Goal: Transaction & Acquisition: Purchase product/service

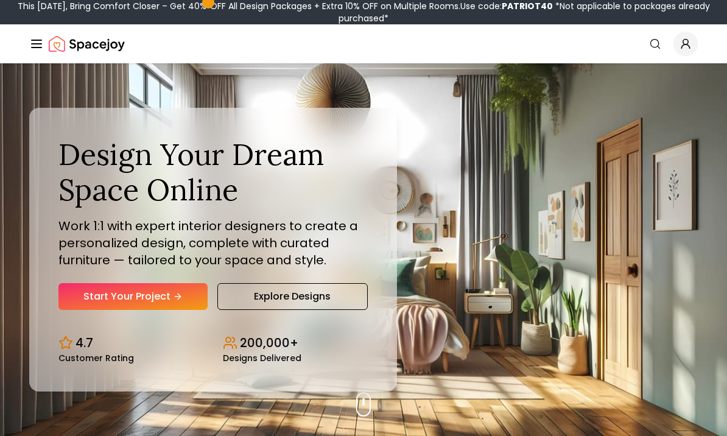
click at [97, 268] on p "Work 1:1 with expert interior designers to create a personalized design, comple…" at bounding box center [212, 242] width 309 height 51
click at [142, 310] on link "Start Your Project" at bounding box center [132, 296] width 149 height 27
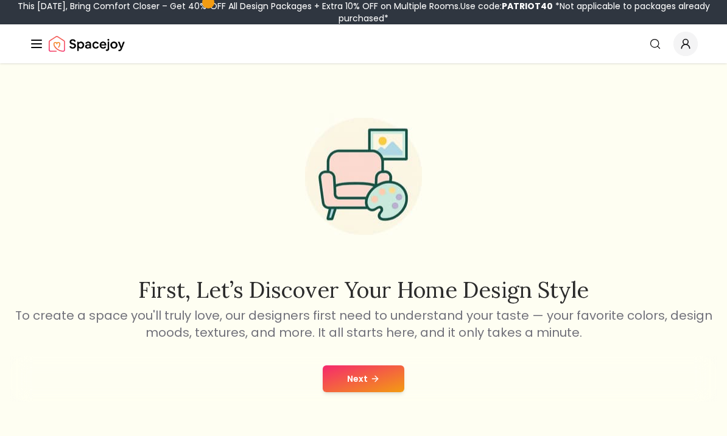
click at [367, 384] on button "Next" at bounding box center [364, 378] width 82 height 27
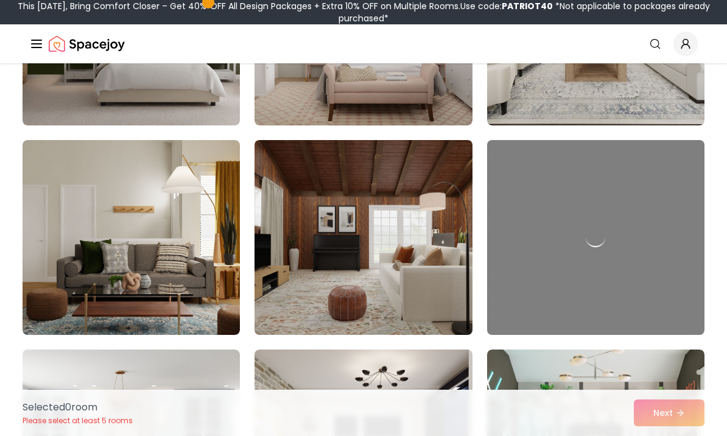
scroll to position [731, 0]
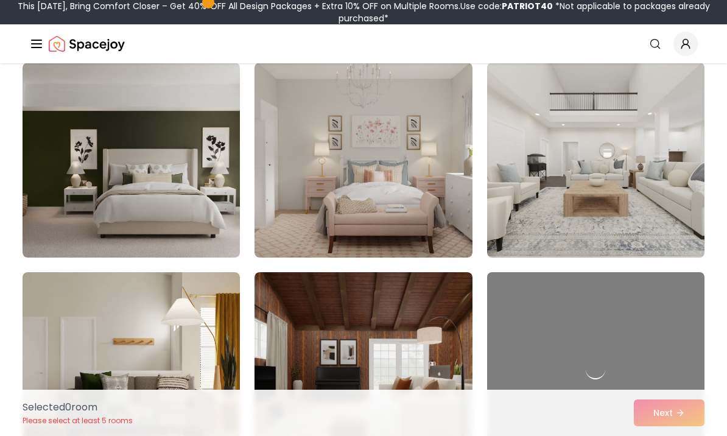
click at [561, 187] on img at bounding box center [596, 160] width 228 height 205
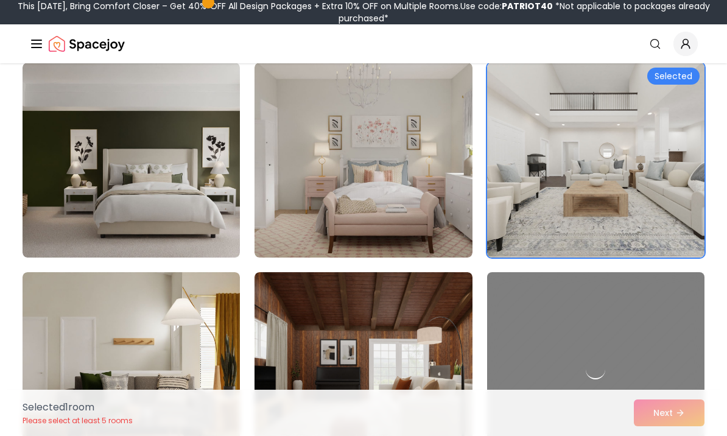
click at [589, 197] on img at bounding box center [596, 160] width 228 height 205
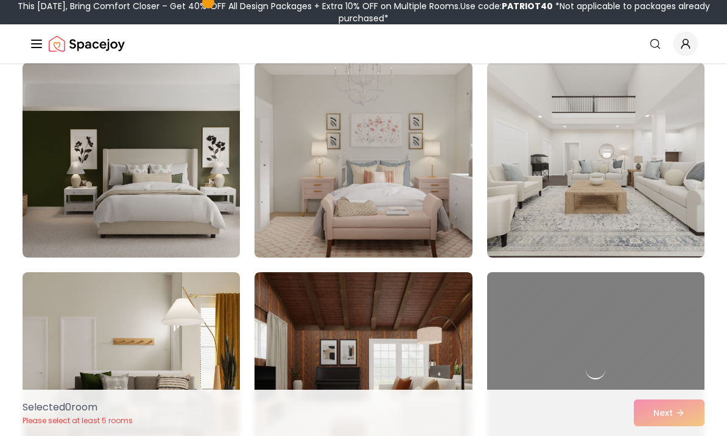
click at [401, 230] on img at bounding box center [363, 160] width 228 height 205
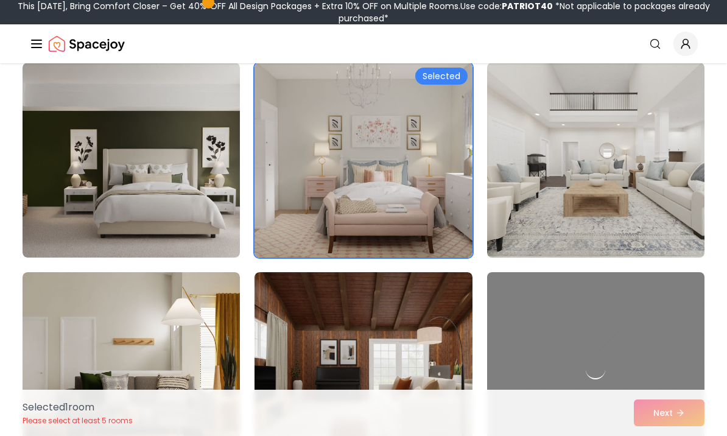
click at [561, 177] on img at bounding box center [596, 160] width 228 height 205
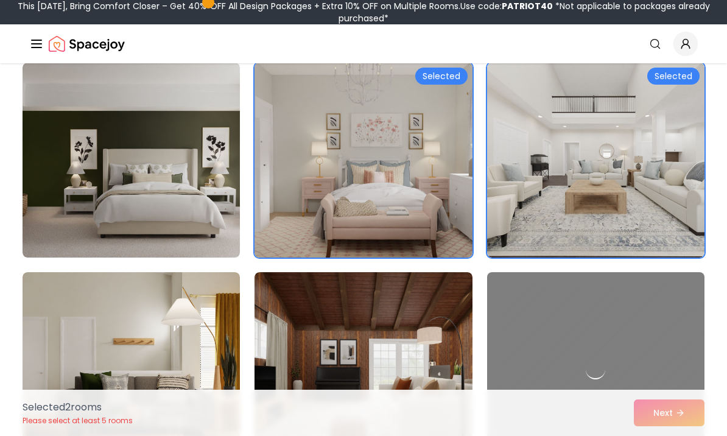
click at [440, 147] on img at bounding box center [363, 160] width 228 height 205
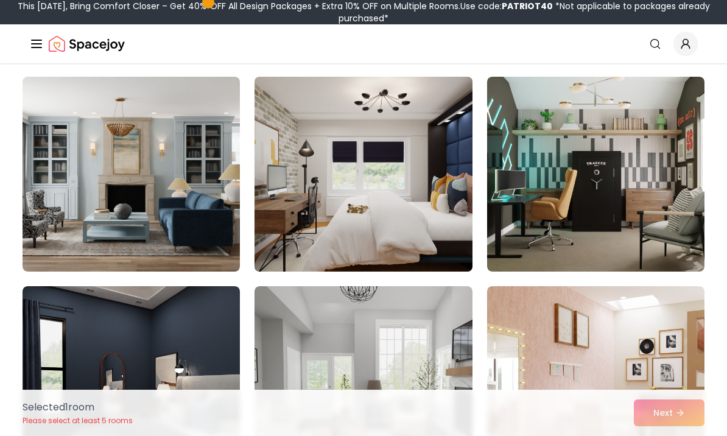
scroll to position [1191, 0]
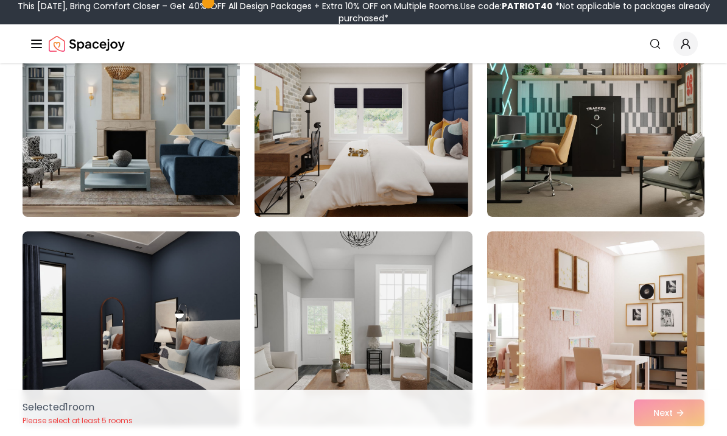
click at [85, 151] on img at bounding box center [131, 119] width 228 height 205
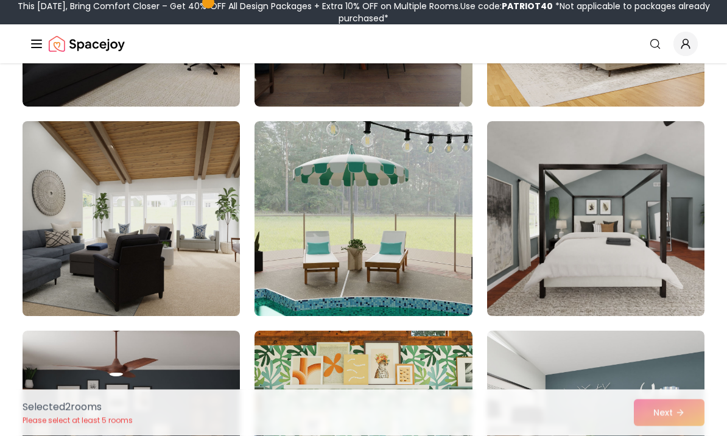
scroll to position [2372, 0]
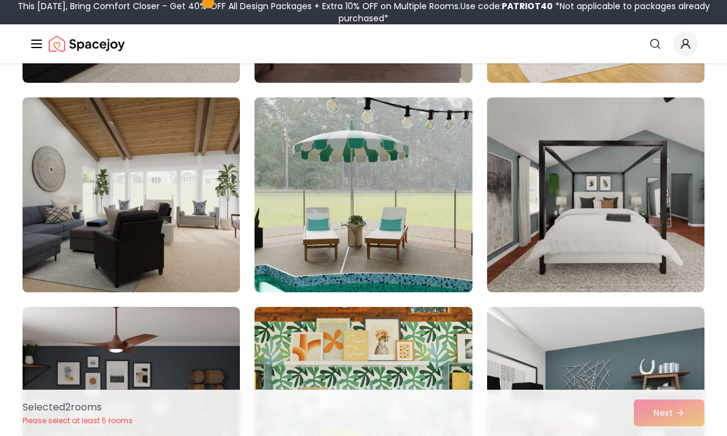
click at [87, 226] on img at bounding box center [131, 195] width 228 height 205
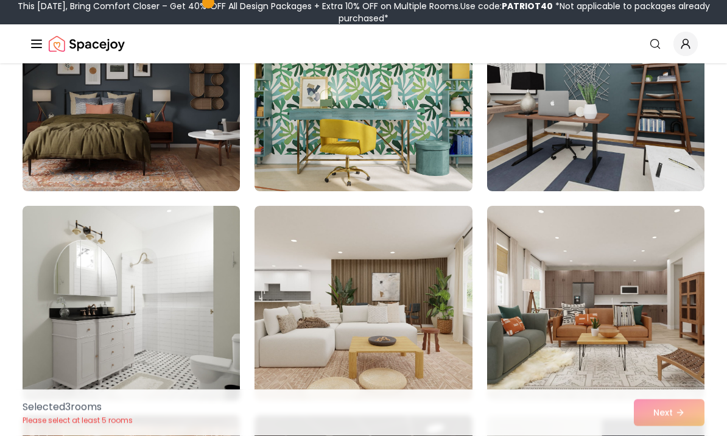
scroll to position [2682, 0]
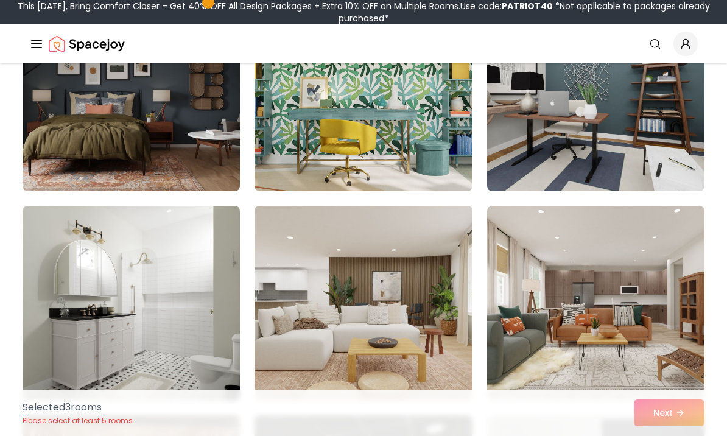
click at [337, 311] on img at bounding box center [363, 303] width 228 height 205
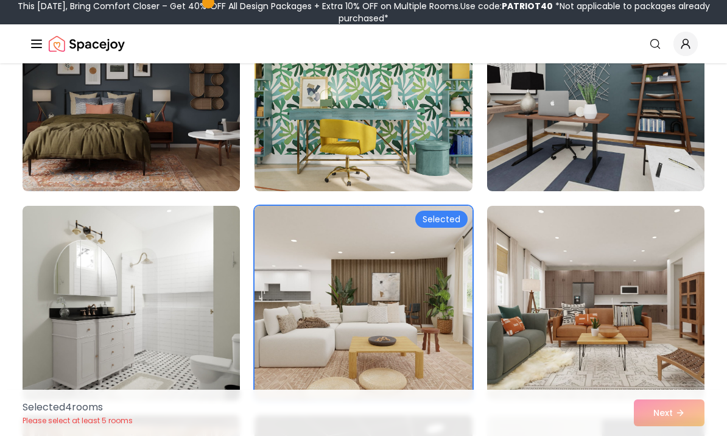
click at [682, 435] on div "Selected 4 room s Please select at least 5 rooms Next" at bounding box center [363, 413] width 701 height 46
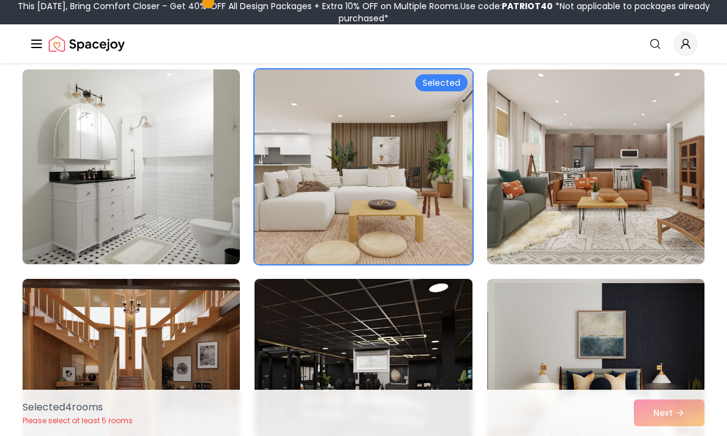
click at [346, 326] on img at bounding box center [363, 376] width 228 height 205
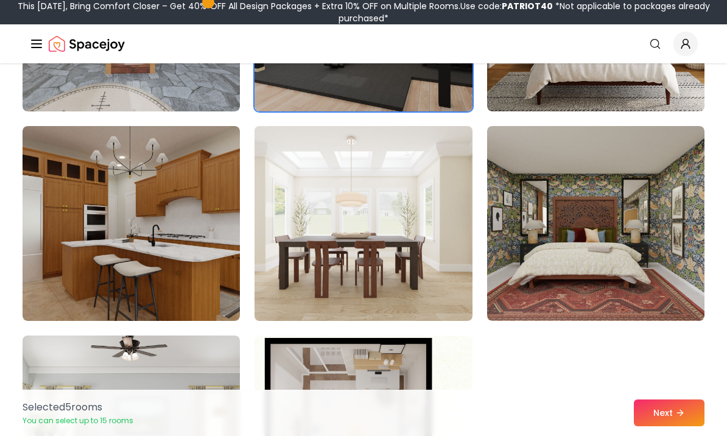
scroll to position [3316, 0]
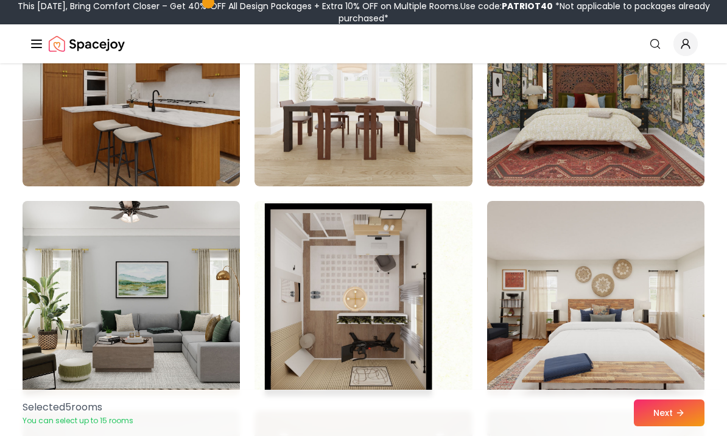
click at [188, 300] on img at bounding box center [131, 298] width 228 height 205
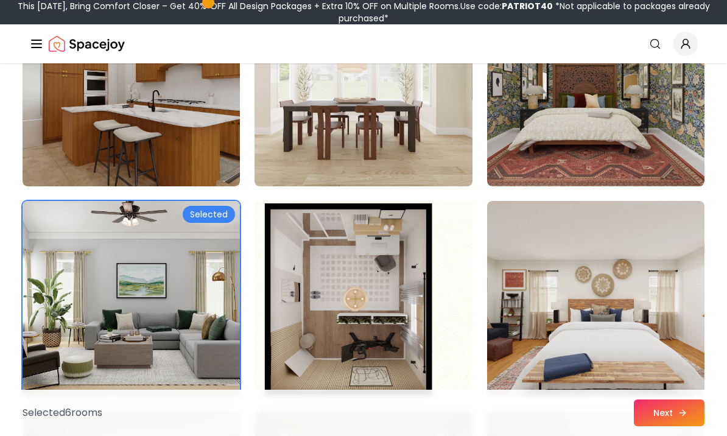
click at [678, 418] on icon at bounding box center [683, 413] width 10 height 10
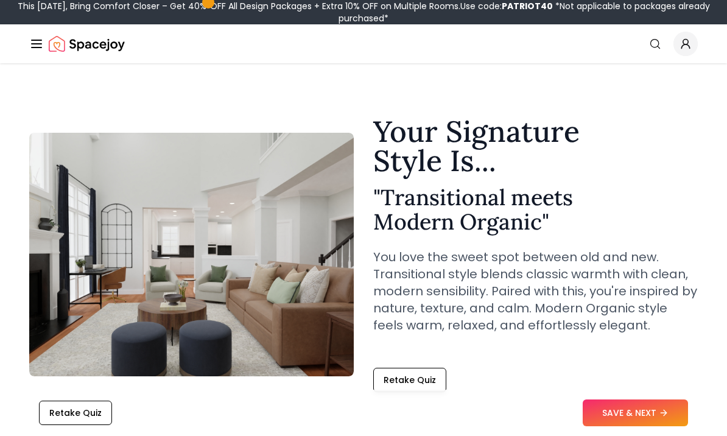
click at [629, 397] on div "Retake Quiz SAVE & NEXT" at bounding box center [363, 413] width 707 height 46
click at [630, 408] on button "SAVE & NEXT" at bounding box center [635, 412] width 105 height 27
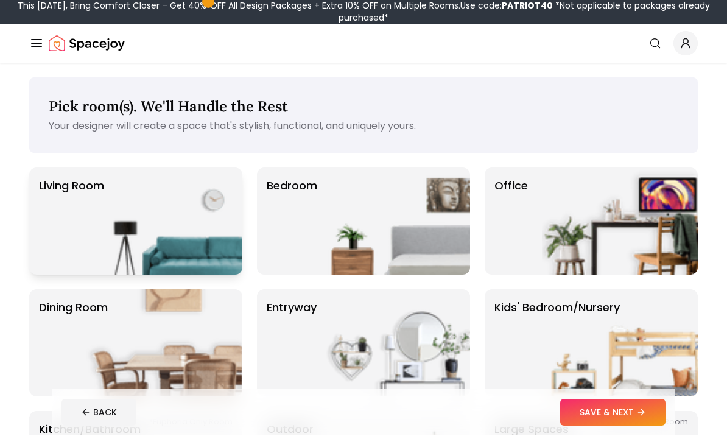
scroll to position [1, 0]
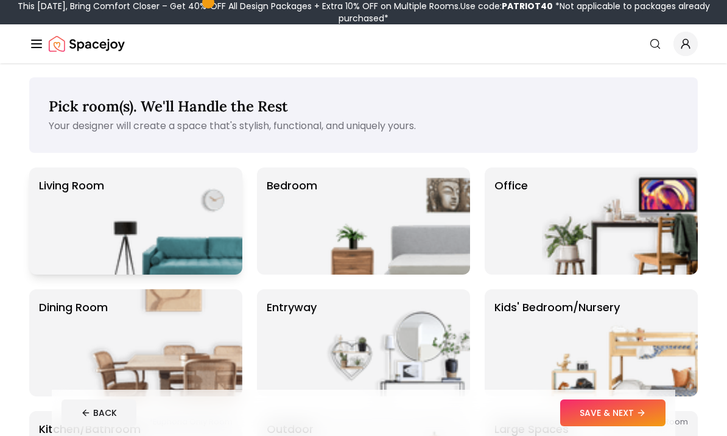
click at [98, 205] on img at bounding box center [164, 220] width 156 height 107
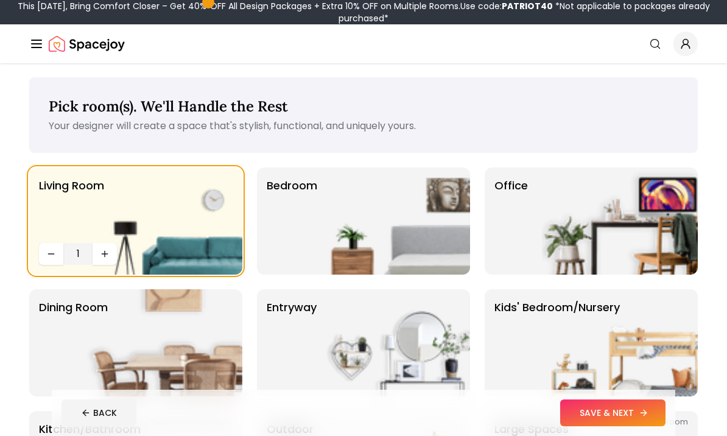
click at [623, 423] on button "SAVE & NEXT" at bounding box center [612, 412] width 105 height 27
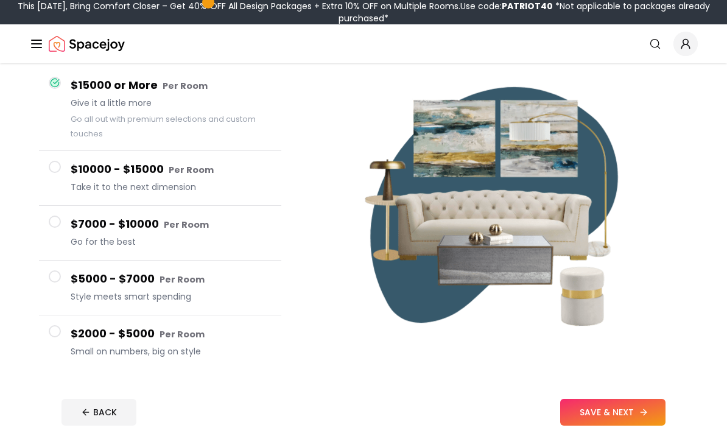
scroll to position [111, 0]
click at [598, 426] on button "SAVE & NEXT" at bounding box center [612, 412] width 105 height 27
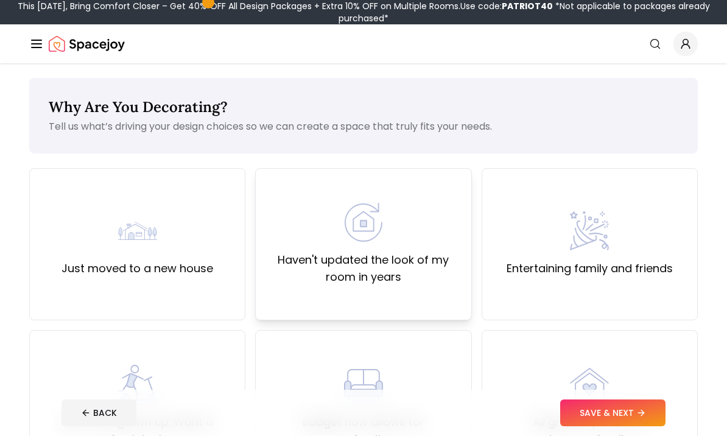
click at [454, 292] on div "Haven't updated the look of my room in years" at bounding box center [363, 244] width 216 height 152
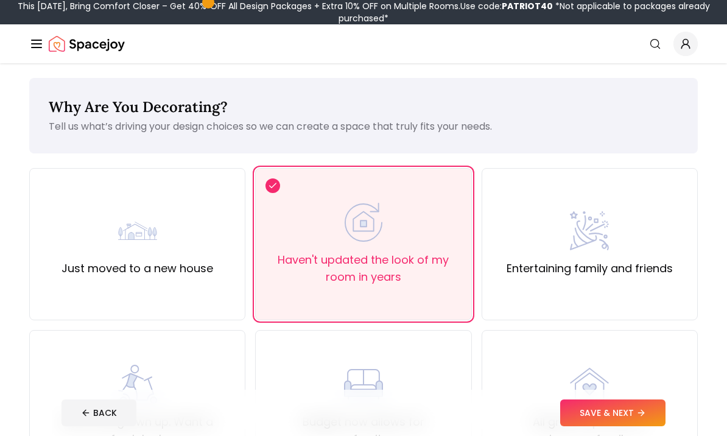
click at [615, 427] on footer "BACK SAVE & NEXT" at bounding box center [363, 413] width 623 height 46
click at [614, 421] on button "SAVE & NEXT" at bounding box center [612, 412] width 105 height 27
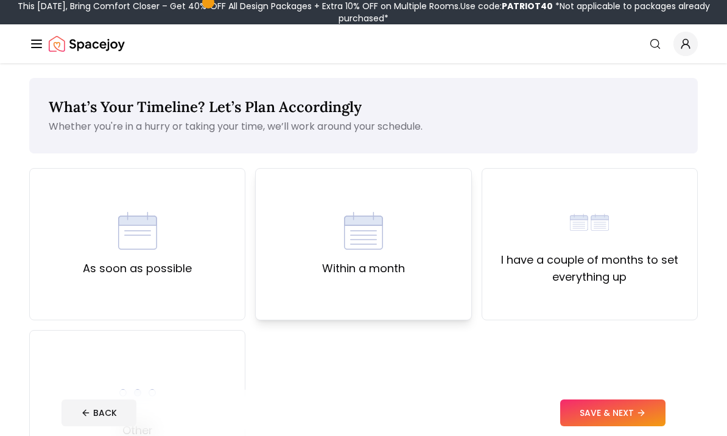
click at [338, 244] on div "Within a month" at bounding box center [363, 244] width 83 height 66
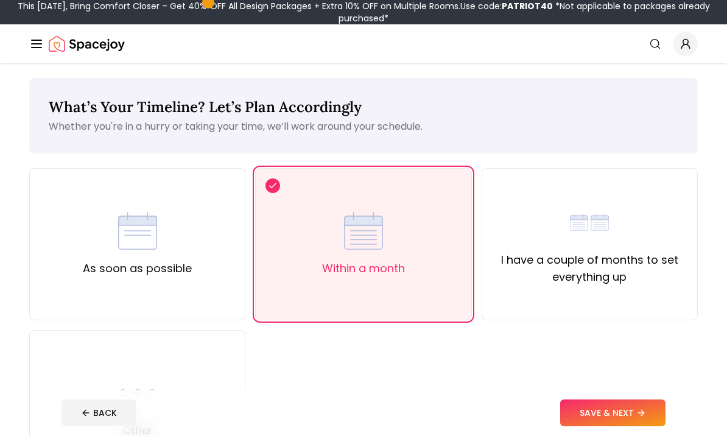
click at [609, 419] on button "SAVE & NEXT" at bounding box center [612, 412] width 105 height 27
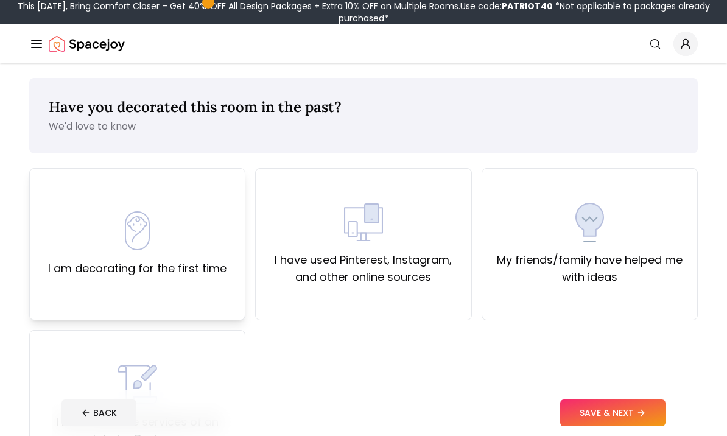
click at [174, 243] on div "I am decorating for the first time" at bounding box center [137, 244] width 178 height 66
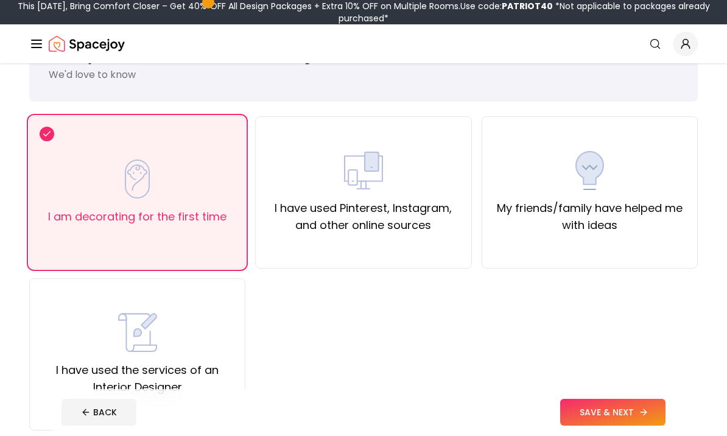
scroll to position [52, 0]
click at [605, 426] on button "SAVE & NEXT" at bounding box center [612, 412] width 105 height 27
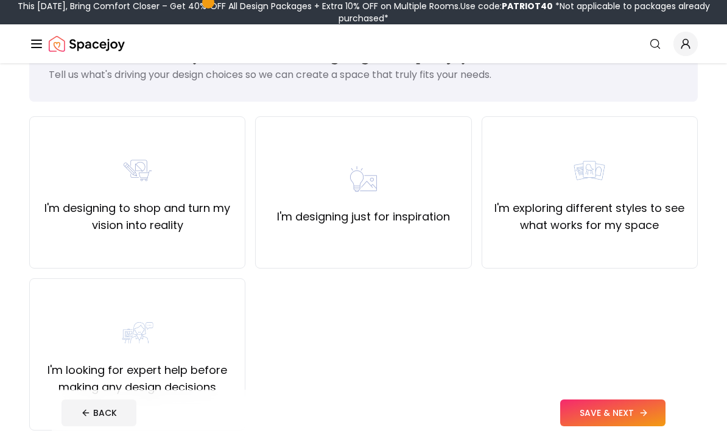
click at [604, 426] on button "SAVE & NEXT" at bounding box center [612, 412] width 105 height 27
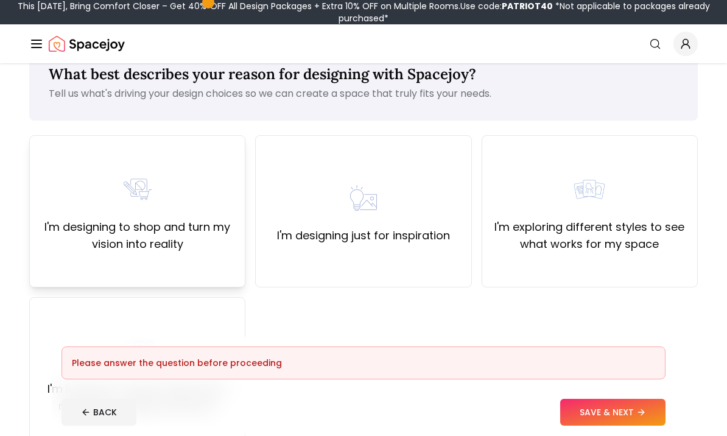
scroll to position [33, 0]
click at [194, 248] on label "I'm designing to shop and turn my vision into reality" at bounding box center [137, 236] width 195 height 34
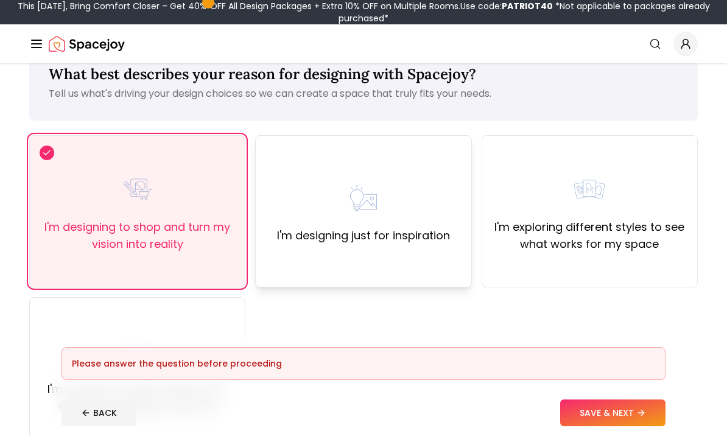
click at [303, 221] on div "I'm designing just for inspiration" at bounding box center [363, 211] width 173 height 66
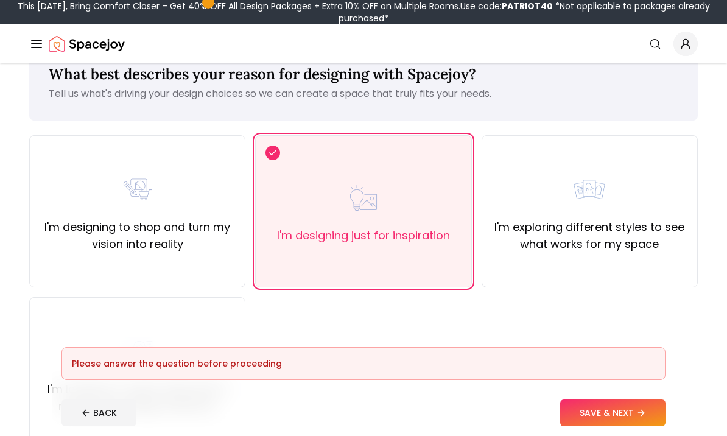
click at [612, 435] on footer "Please answer the question before proceeding BACK SAVE & NEXT" at bounding box center [363, 386] width 623 height 99
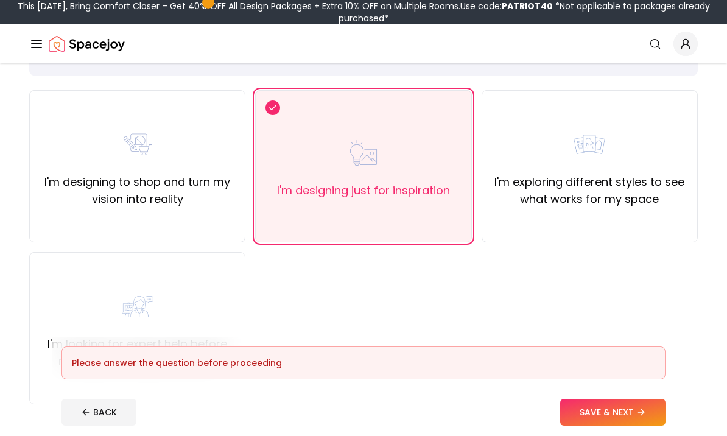
scroll to position [81, 0]
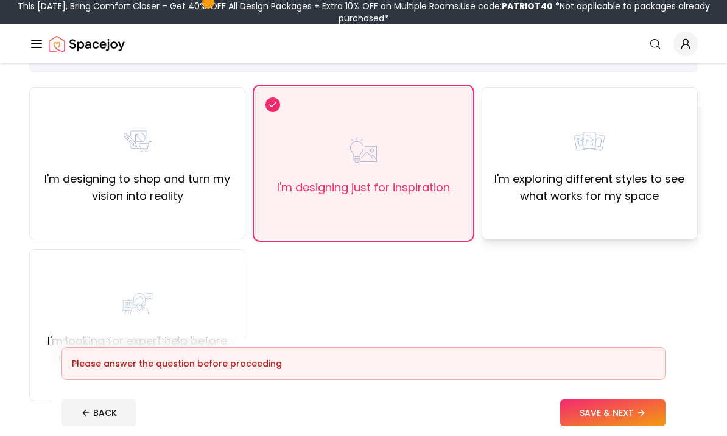
click at [611, 150] on div "I'm exploring different styles to see what works for my space" at bounding box center [589, 163] width 195 height 83
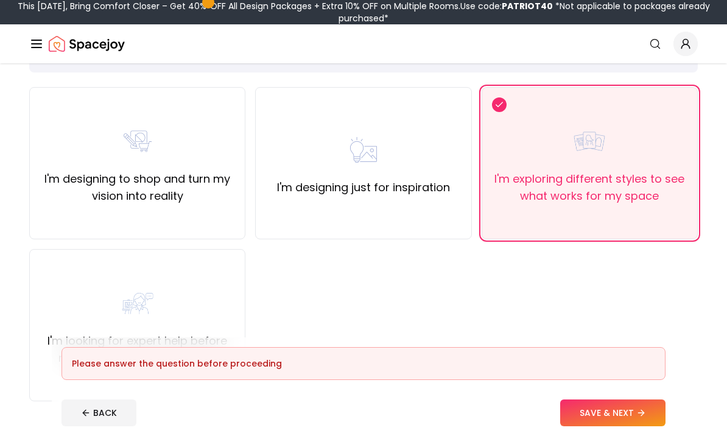
click at [602, 426] on button "SAVE & NEXT" at bounding box center [612, 412] width 105 height 27
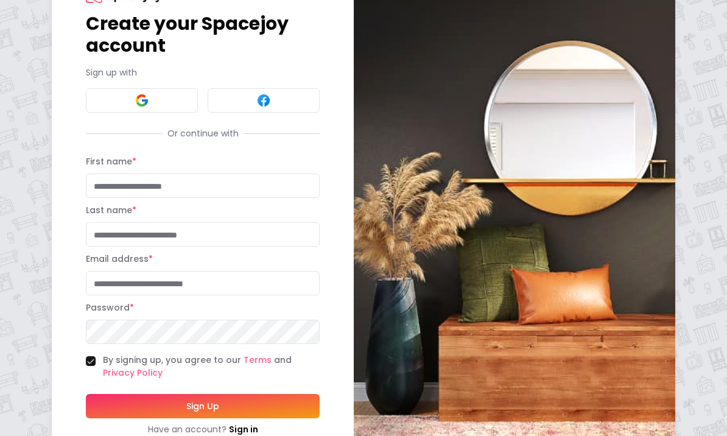
scroll to position [58, 0]
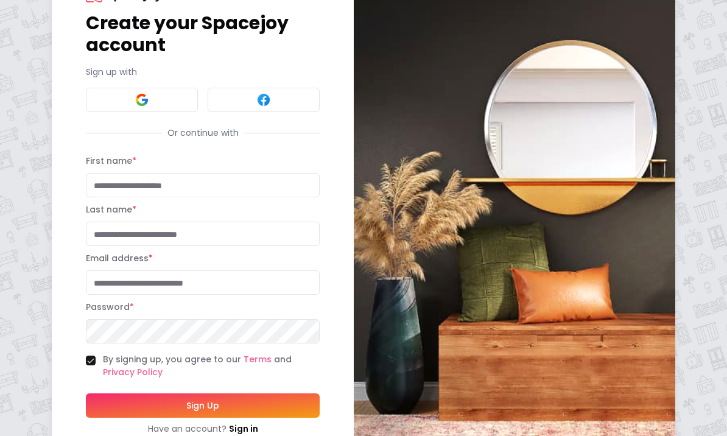
click at [123, 122] on div "Create your Spacejoy account Sign up with Or continue with First name * Last na…" at bounding box center [203, 210] width 234 height 449
click at [127, 101] on button at bounding box center [142, 100] width 112 height 24
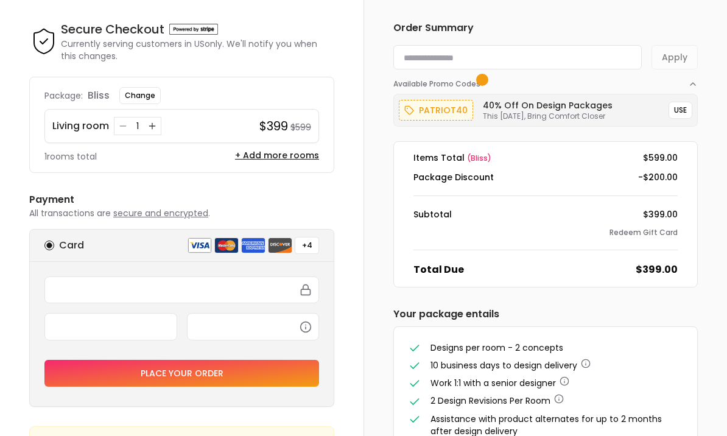
scroll to position [42, 0]
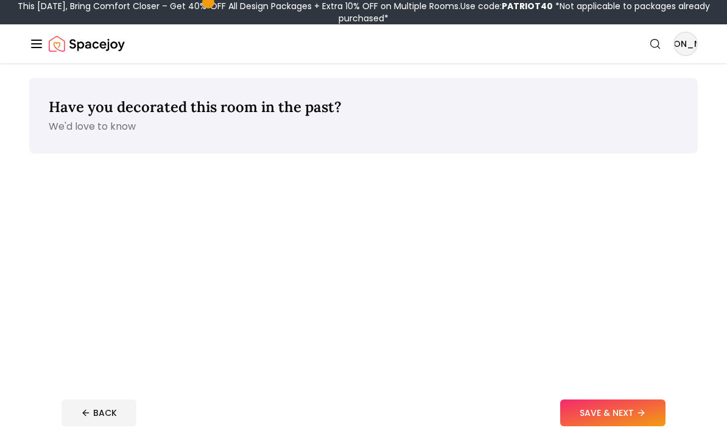
scroll to position [94, 0]
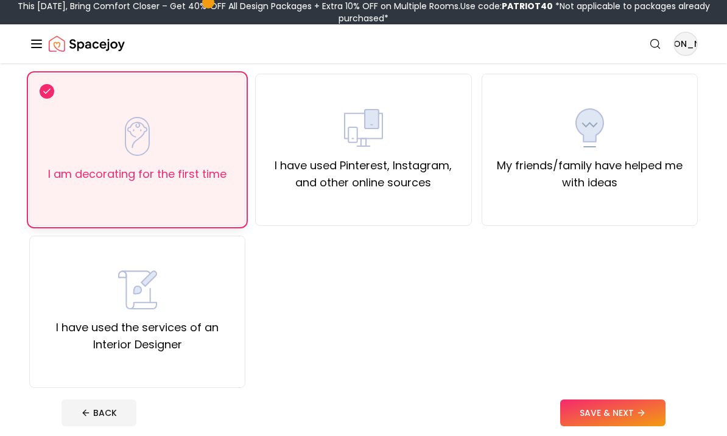
click at [109, 198] on div "I am decorating for the first time" at bounding box center [137, 150] width 216 height 152
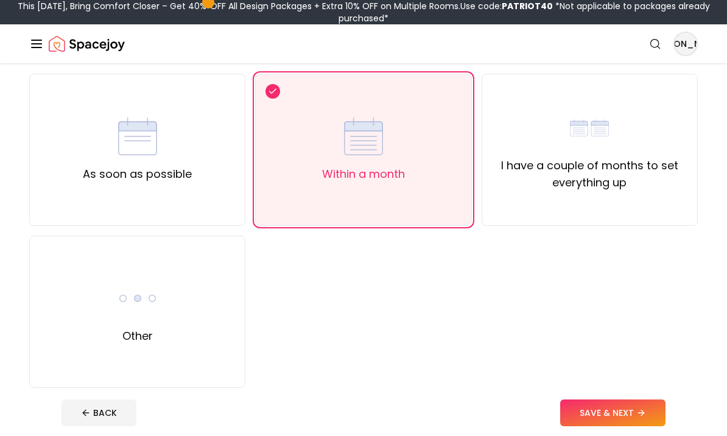
drag, startPoint x: 109, startPoint y: 198, endPoint x: 437, endPoint y: 348, distance: 360.5
click at [437, 347] on div "As soon as possible Within a month I have a couple of months to set everything …" at bounding box center [363, 231] width 668 height 314
